Goal: Task Accomplishment & Management: Manage account settings

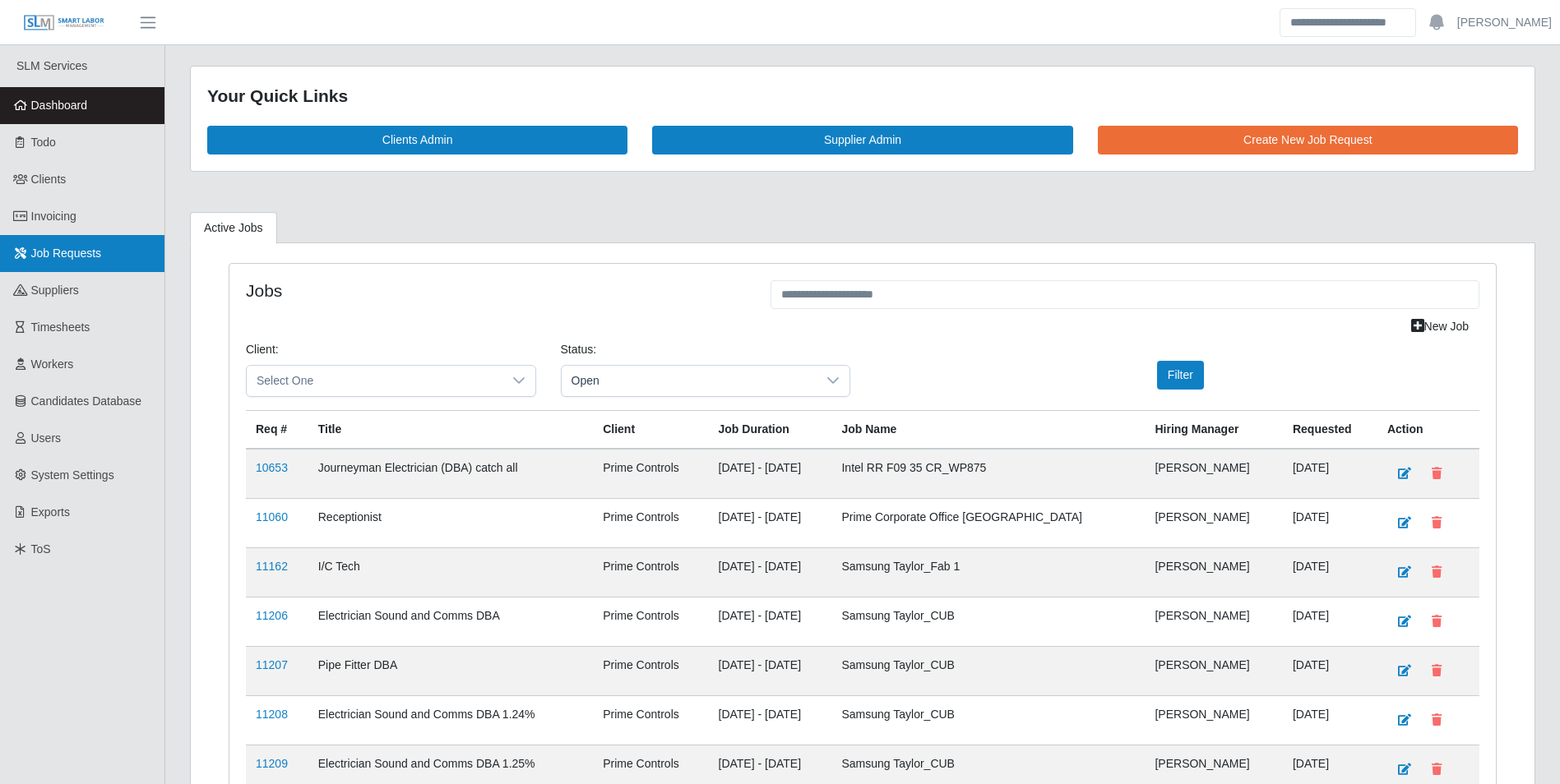
click at [71, 249] on span "Job Requests" at bounding box center [66, 252] width 71 height 13
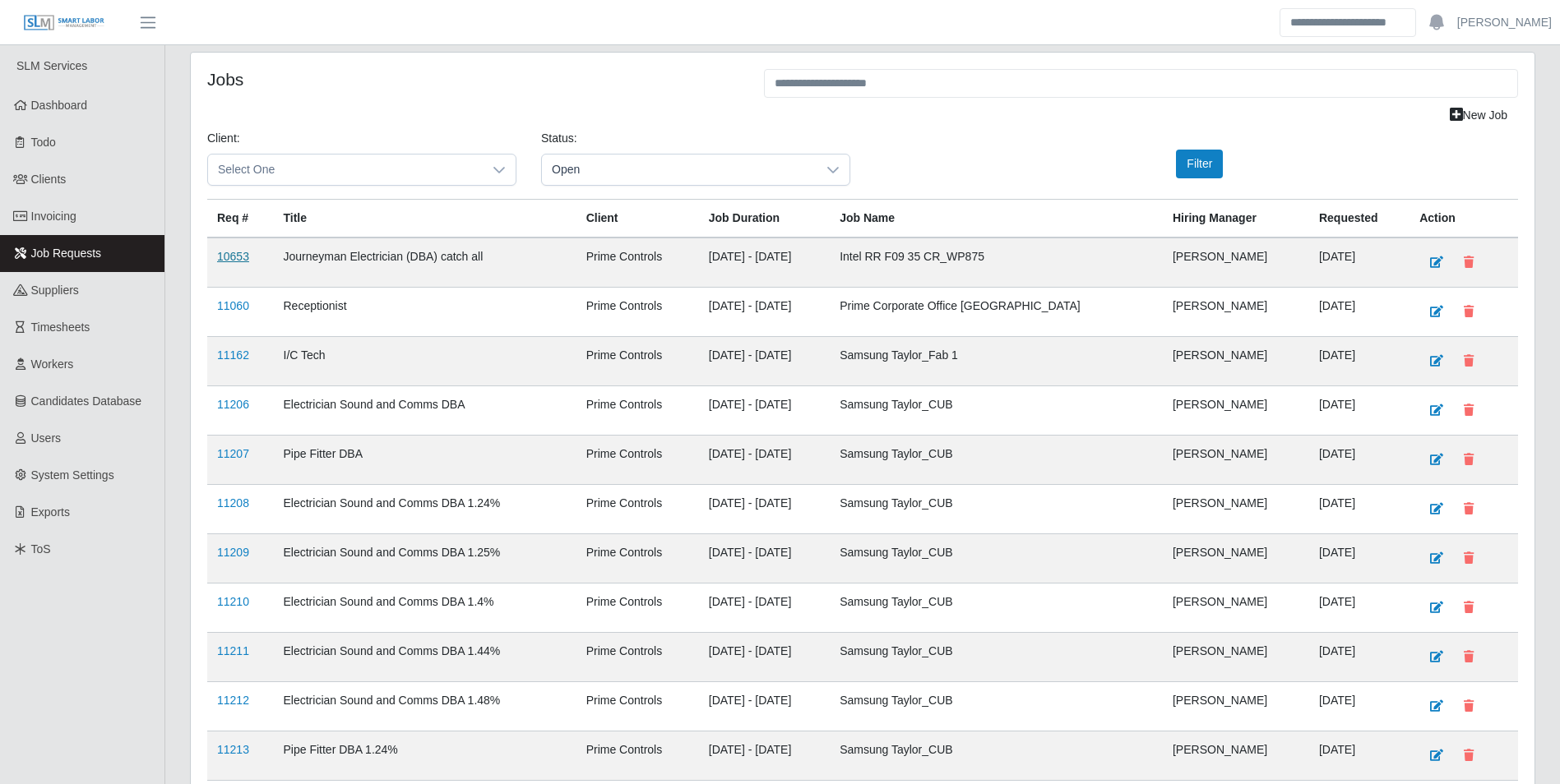
click at [231, 258] on link "10653" at bounding box center [233, 255] width 32 height 13
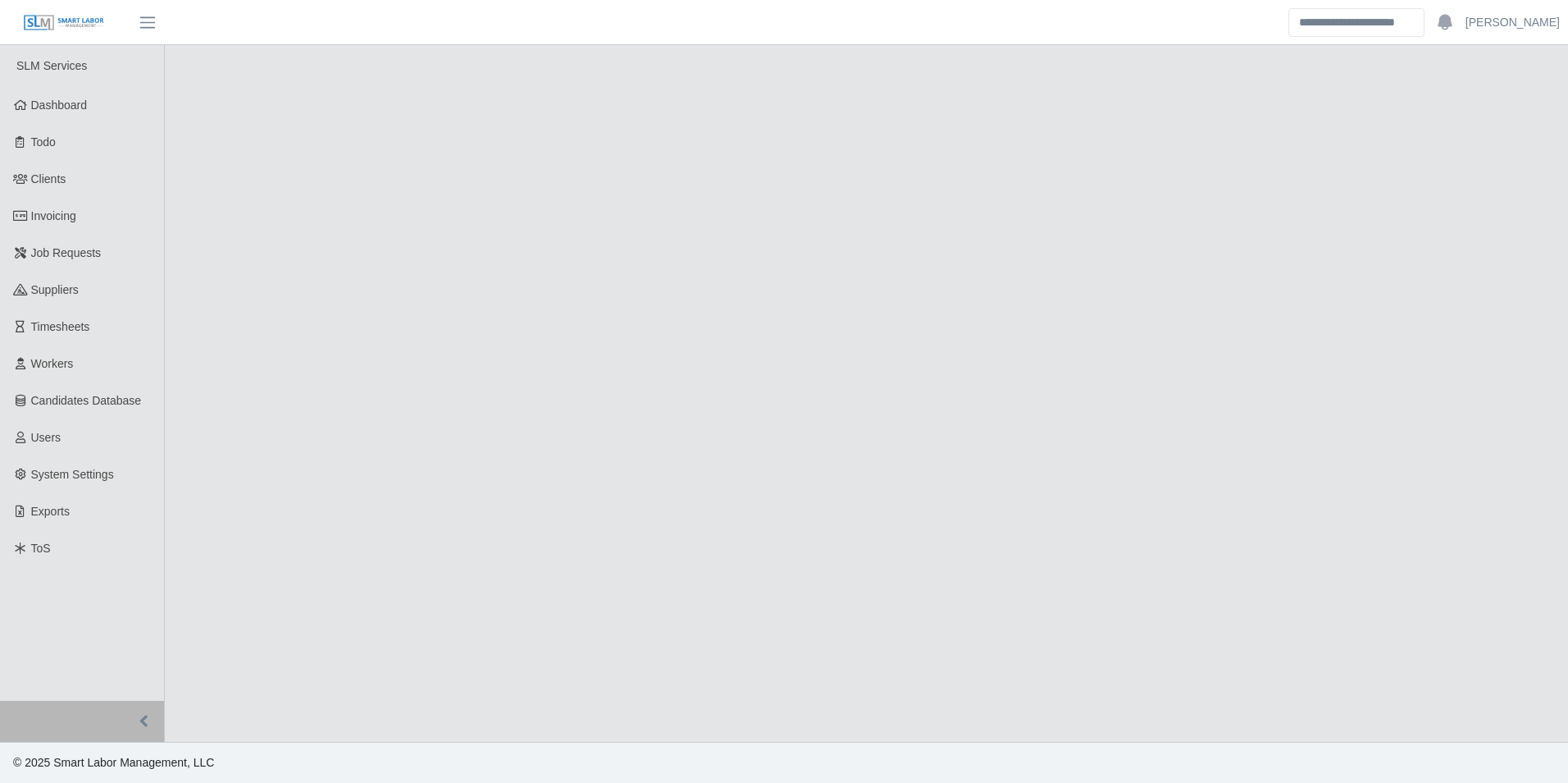
select select "****"
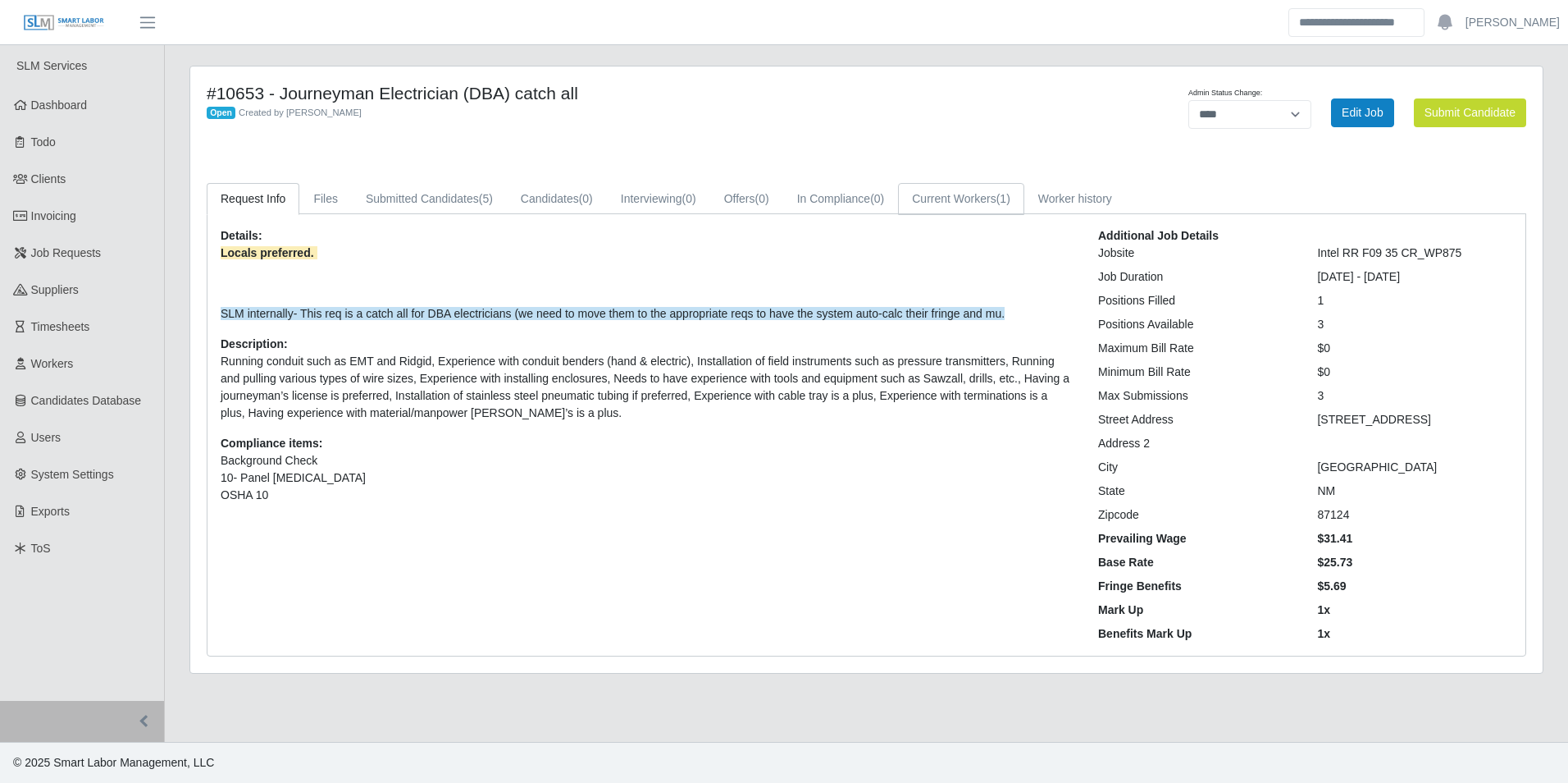
click at [947, 207] on link "Current Workers (1)" at bounding box center [961, 198] width 126 height 32
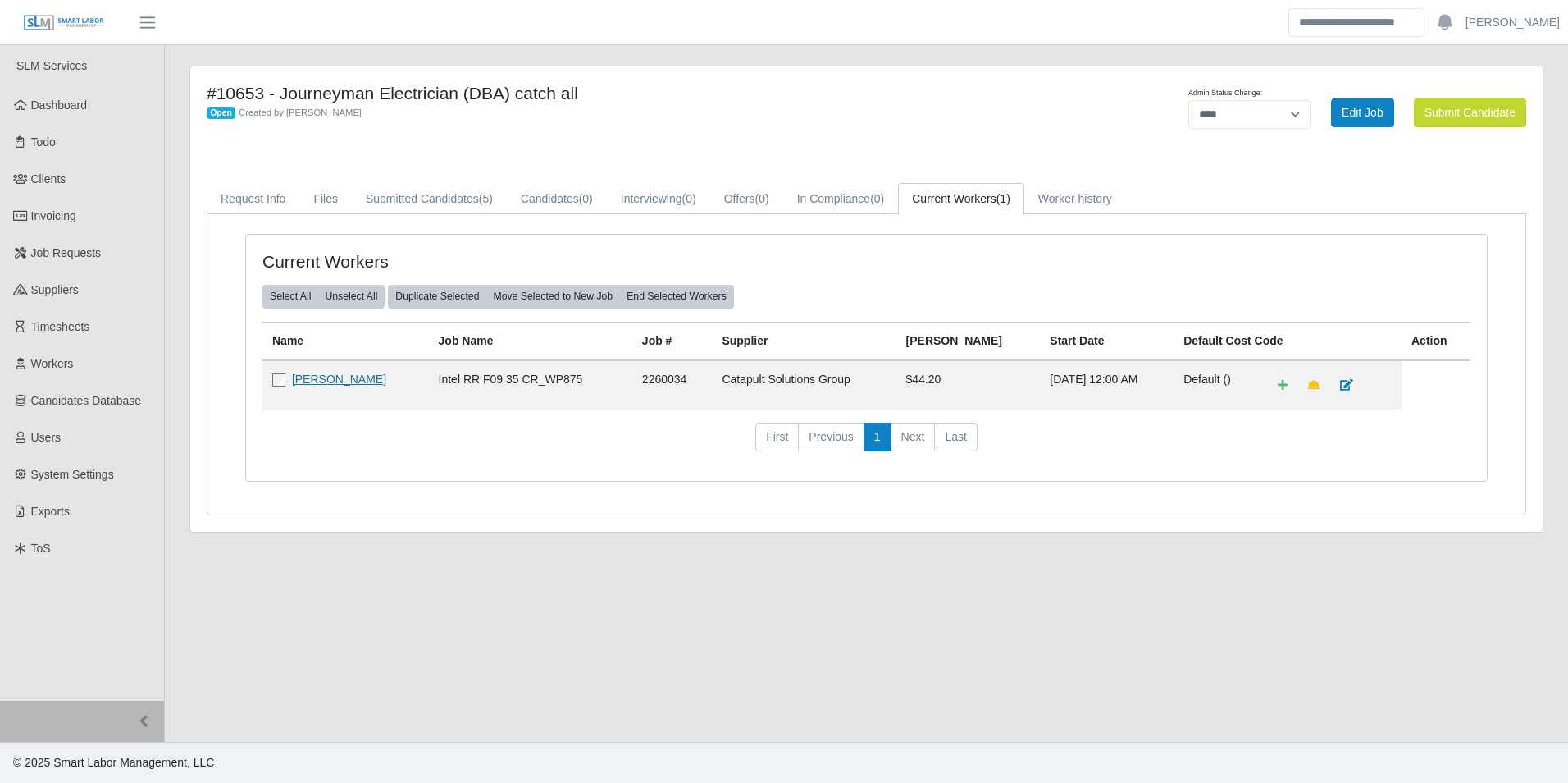
click at [341, 381] on link "David O'Bryon" at bounding box center [338, 378] width 94 height 13
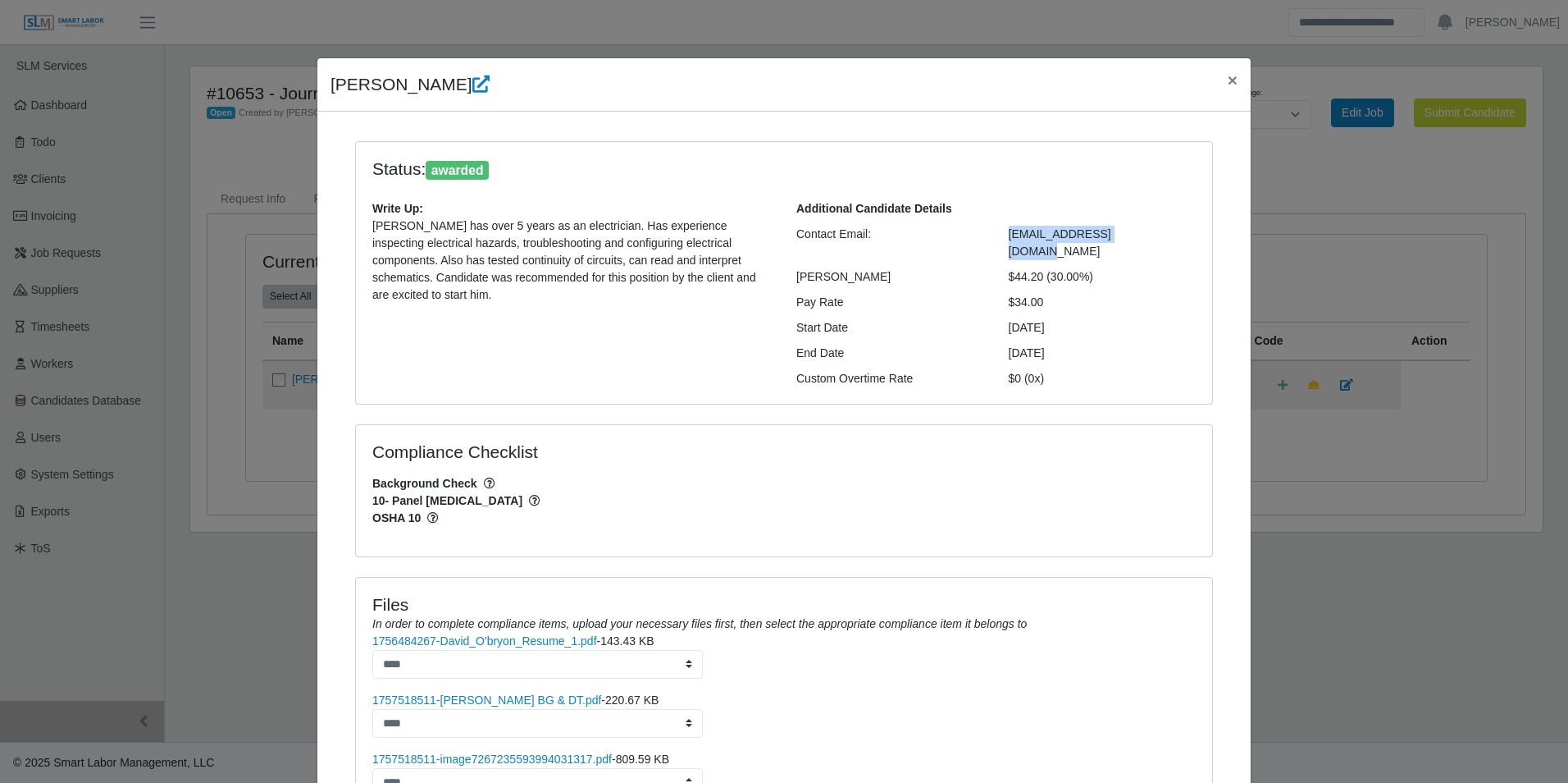
drag, startPoint x: 1140, startPoint y: 234, endPoint x: 992, endPoint y: 229, distance: 148.1
click at [997, 229] on div "DavidO1073@outlook.com" at bounding box center [1103, 242] width 212 height 35
copy span "DavidO1073@outlook.com"
click at [431, 79] on h4 "David O'Bryon" at bounding box center [410, 84] width 159 height 26
click at [472, 87] on icon at bounding box center [480, 83] width 17 height 17
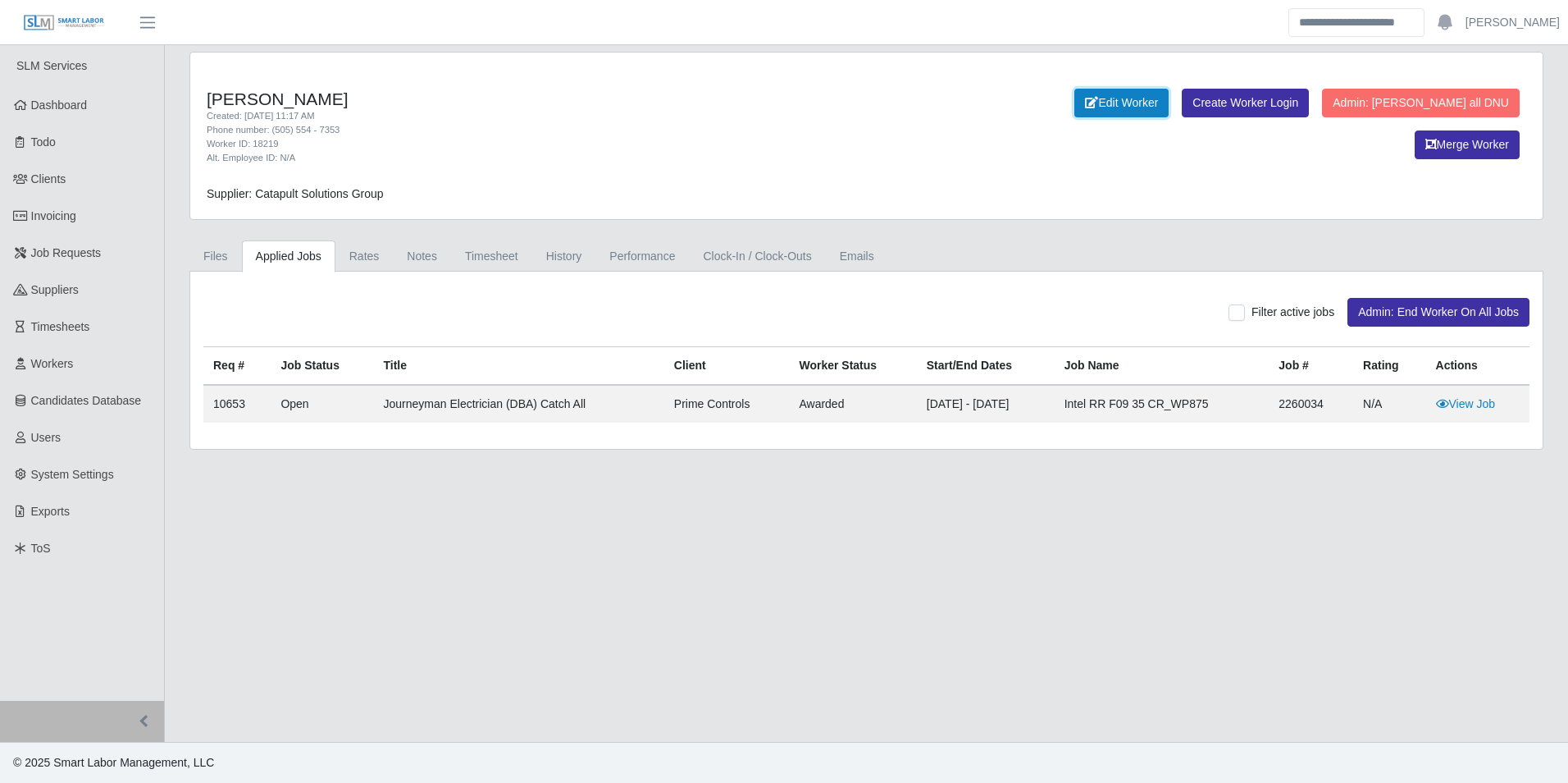
click at [1074, 101] on link "Edit Worker" at bounding box center [1121, 102] width 94 height 29
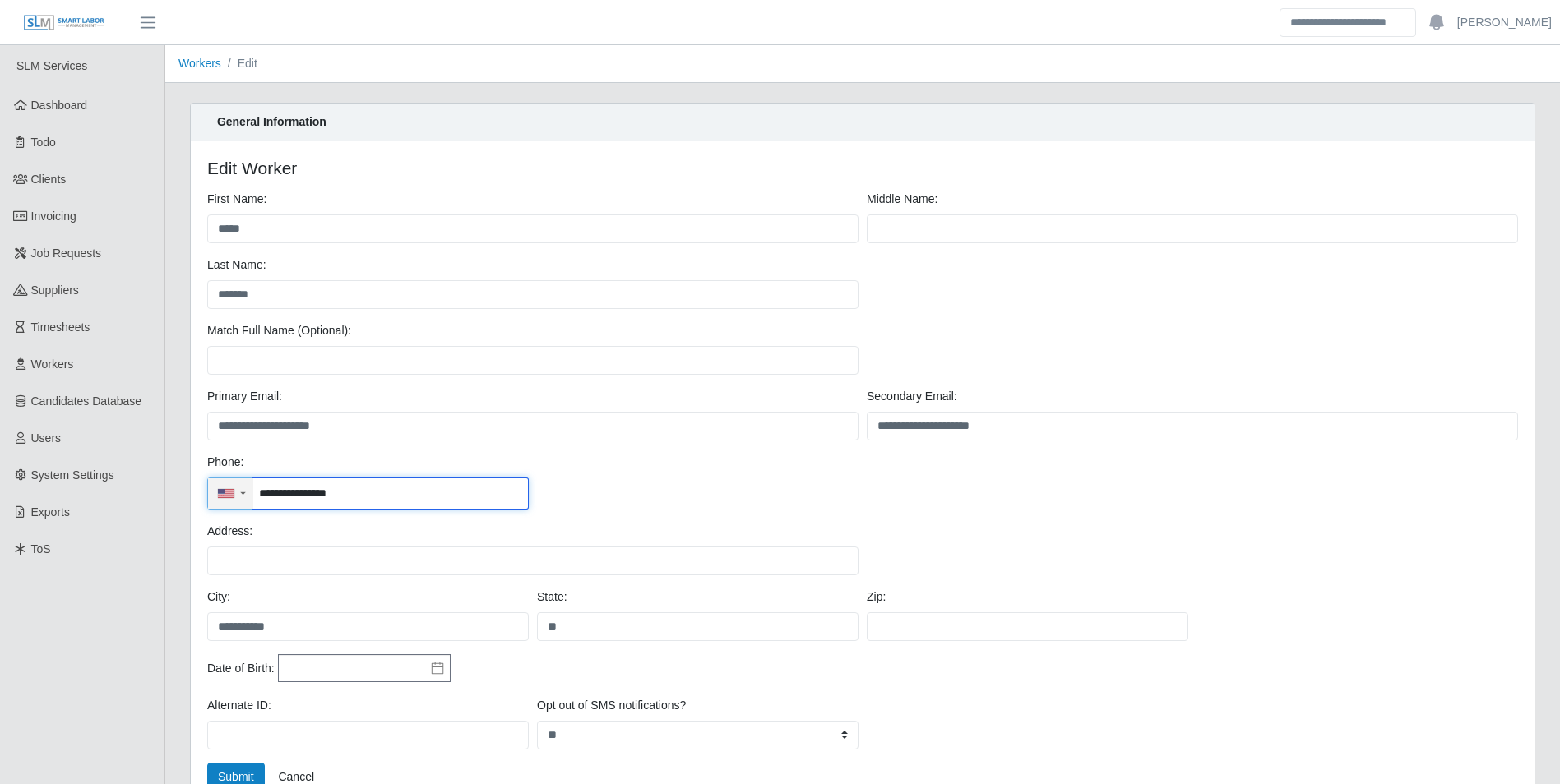
drag, startPoint x: 399, startPoint y: 495, endPoint x: 252, endPoint y: 485, distance: 147.3
click at [252, 485] on div "**********" at bounding box center [367, 494] width 321 height 32
